Goal: Task Accomplishment & Management: Manage account settings

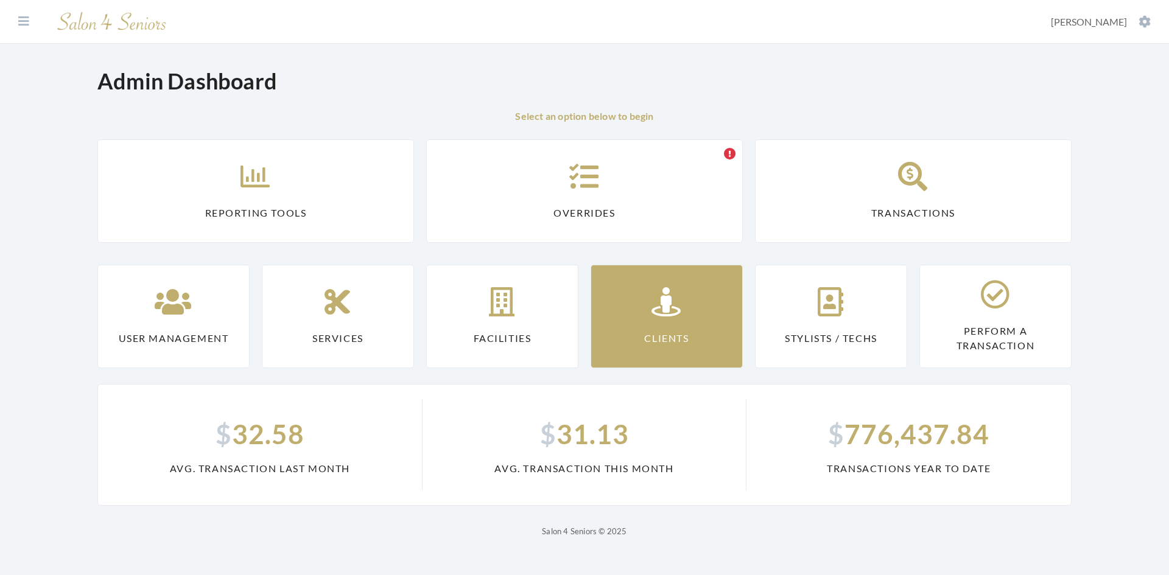
click at [660, 343] on link "Clients" at bounding box center [666, 316] width 152 height 103
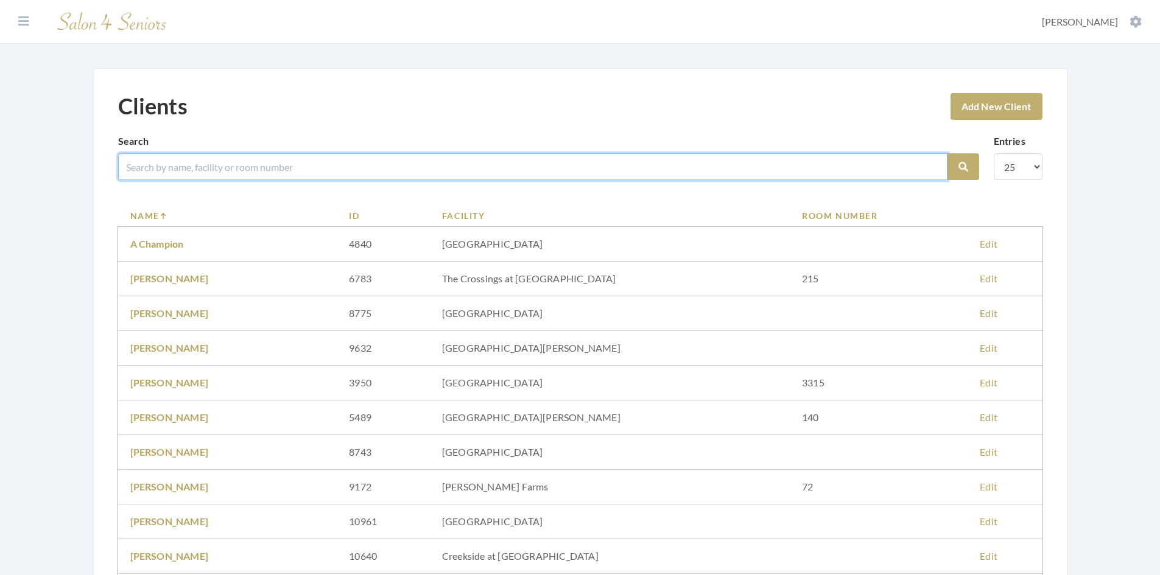
click at [410, 169] on input "search" at bounding box center [532, 166] width 829 height 27
type input "hollin"
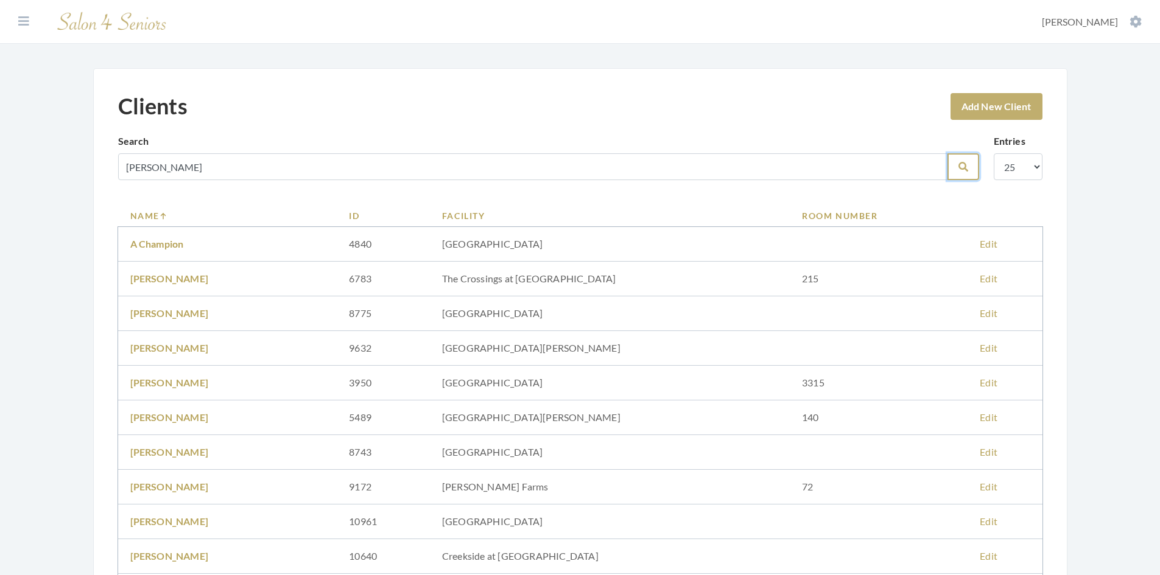
click at [954, 163] on button "Search" at bounding box center [963, 166] width 32 height 27
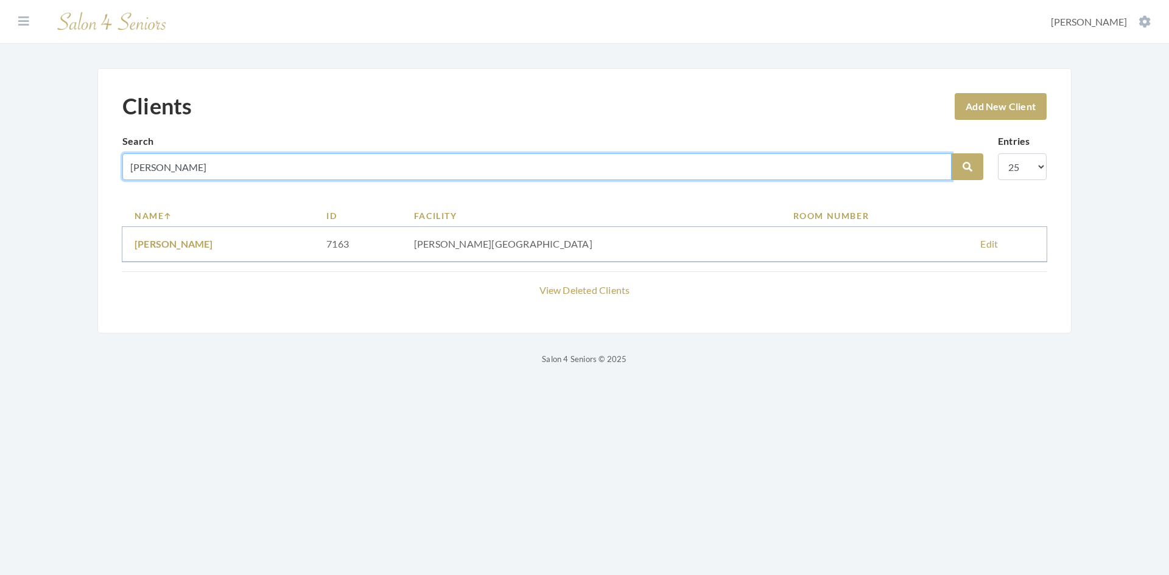
click at [281, 155] on input "hollin" at bounding box center [536, 166] width 829 height 27
type input "h"
type input "0"
type input "olling"
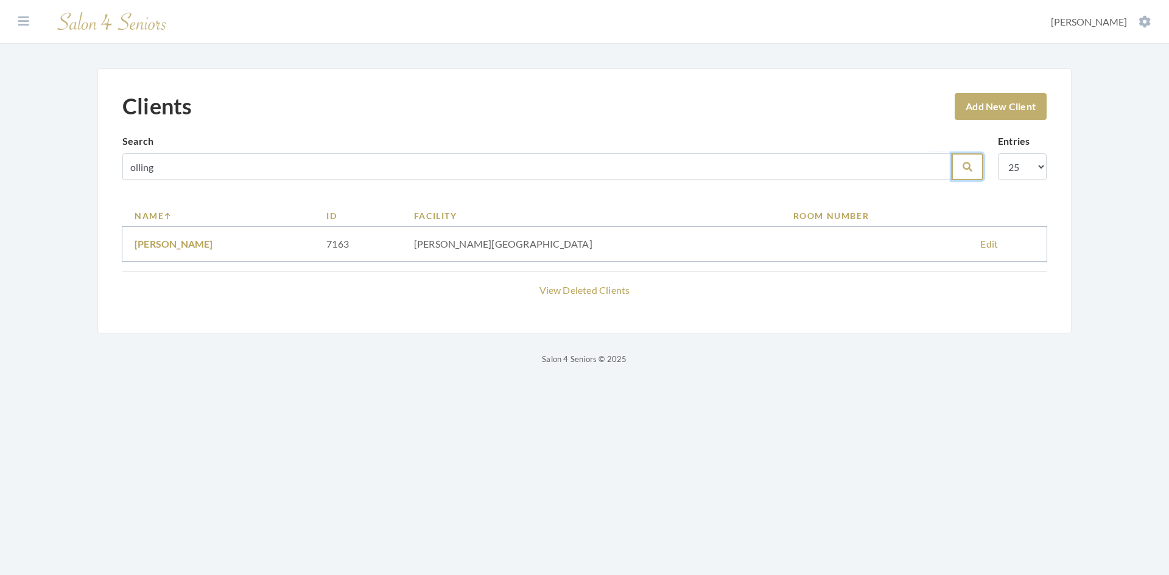
click at [970, 167] on icon "submit" at bounding box center [967, 167] width 10 height 10
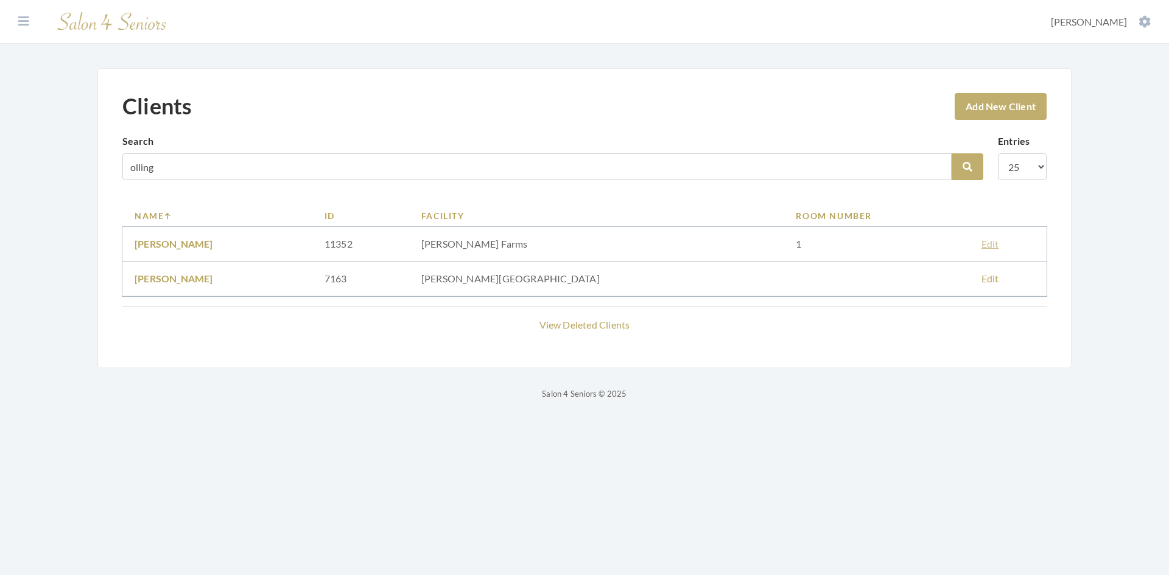
click at [981, 245] on link "Edit" at bounding box center [990, 244] width 18 height 12
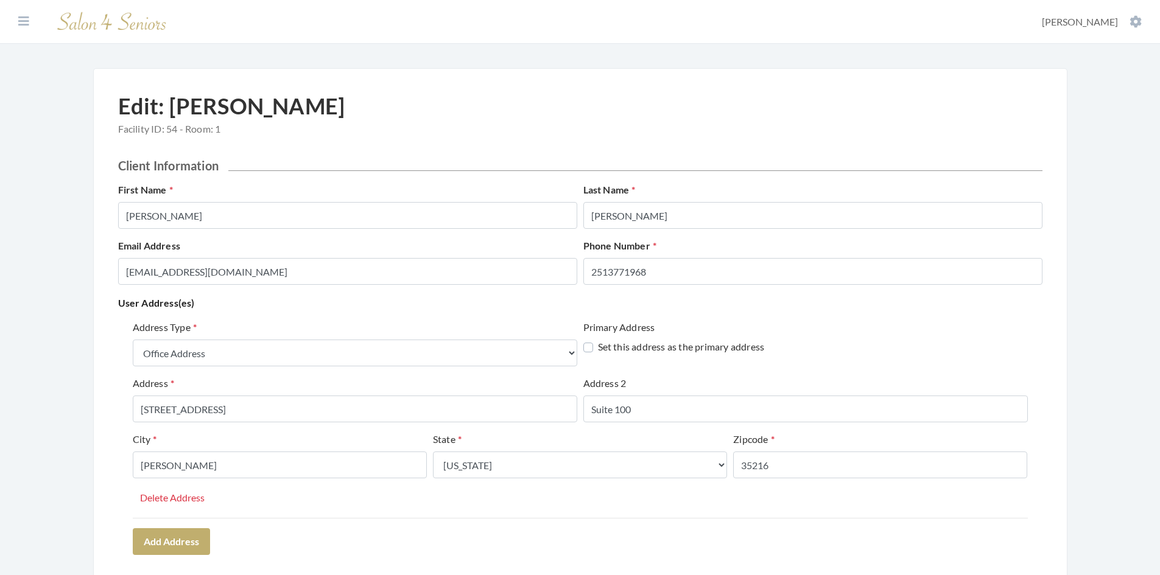
select select "office"
select select "al"
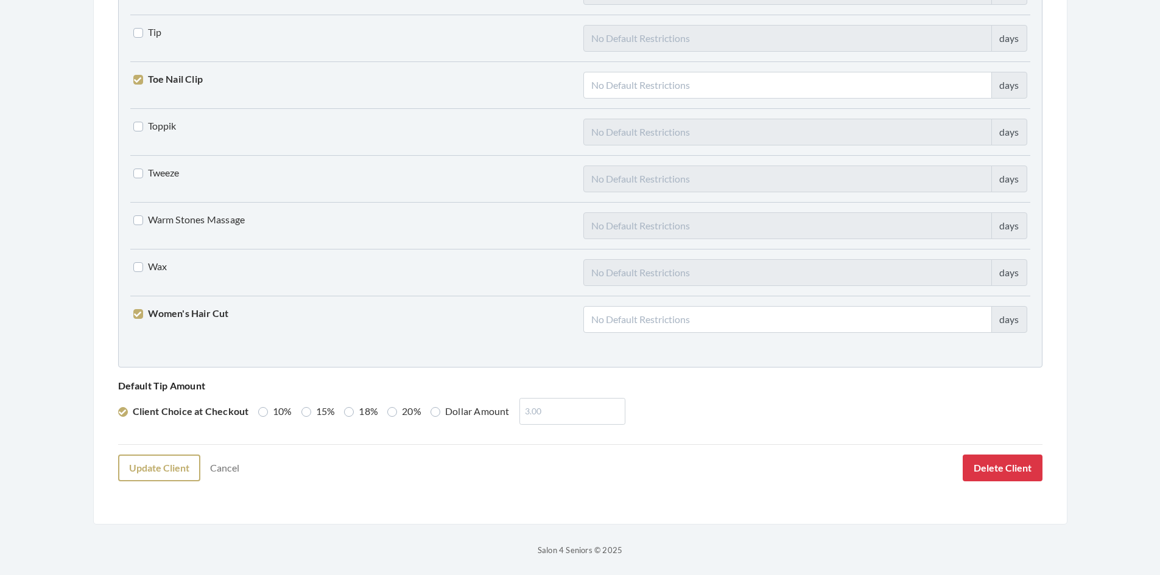
scroll to position [2998, 0]
click at [160, 470] on button "Update Client" at bounding box center [159, 467] width 82 height 27
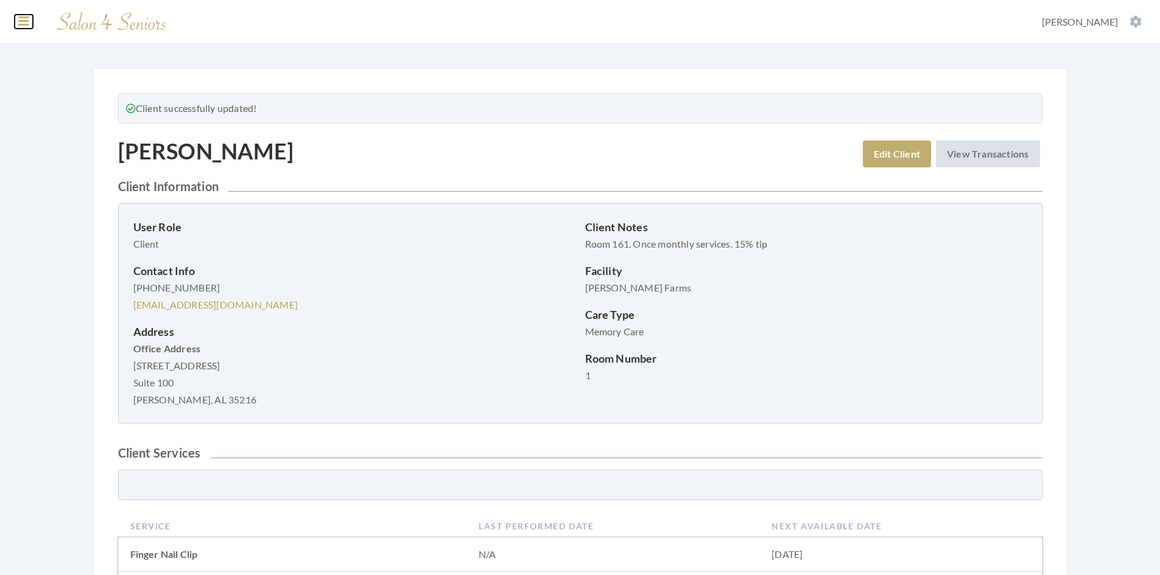
click at [27, 23] on icon at bounding box center [23, 21] width 11 height 12
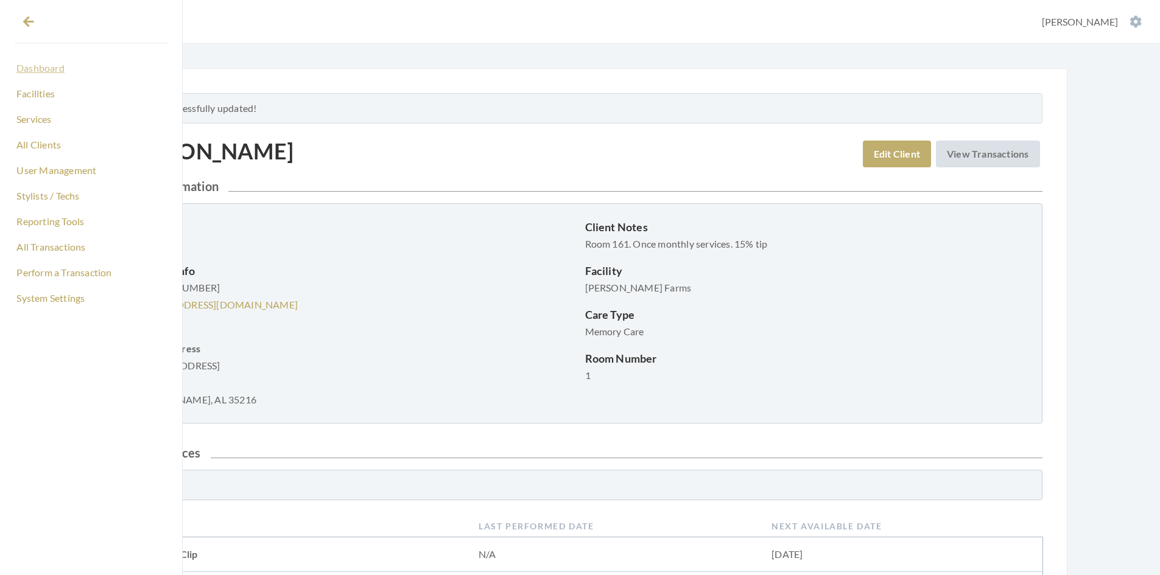
click at [43, 68] on link "Dashboard" at bounding box center [91, 68] width 153 height 21
